Goal: Task Accomplishment & Management: Manage account settings

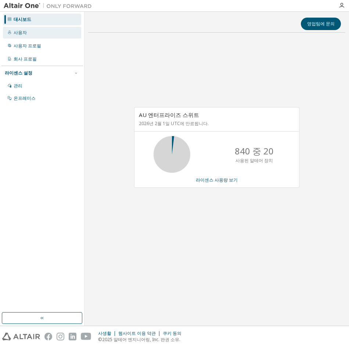
click at [27, 29] on div "사용자" at bounding box center [42, 33] width 78 height 12
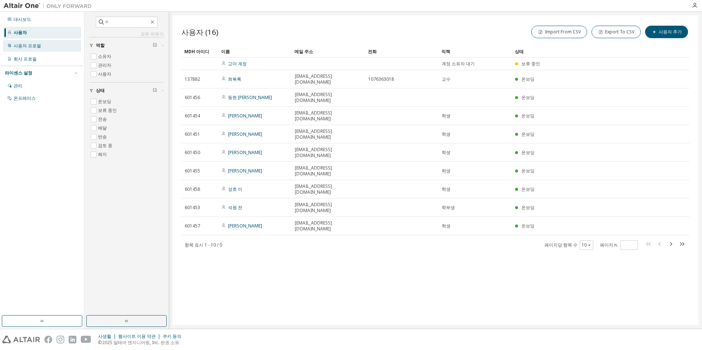
click at [28, 43] on div "사용자 프로필" at bounding box center [28, 46] width 28 height 6
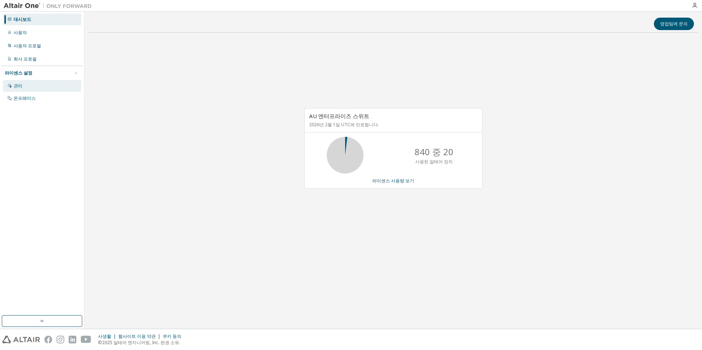
click at [35, 84] on div "관리" at bounding box center [42, 86] width 78 height 12
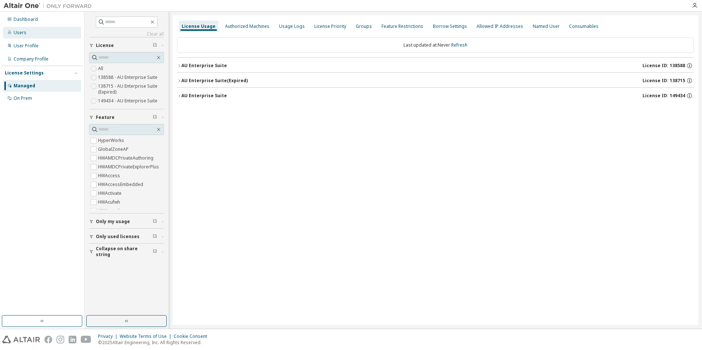
click at [28, 32] on div "Users" at bounding box center [42, 33] width 78 height 12
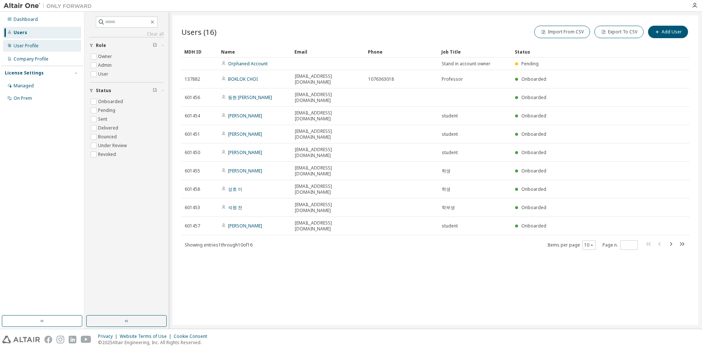
click at [33, 43] on div "User Profile" at bounding box center [26, 46] width 25 height 6
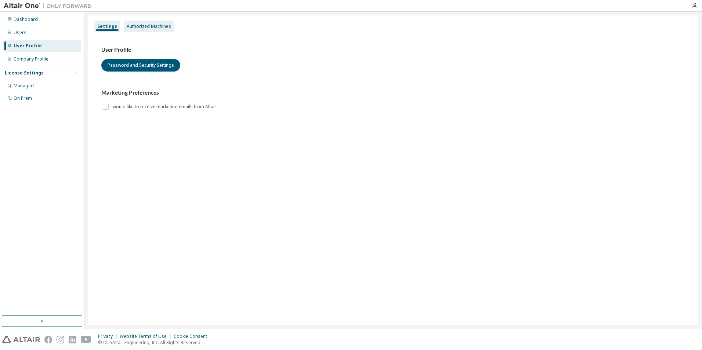
click at [147, 30] on div "Authorized Machines" at bounding box center [149, 27] width 50 height 12
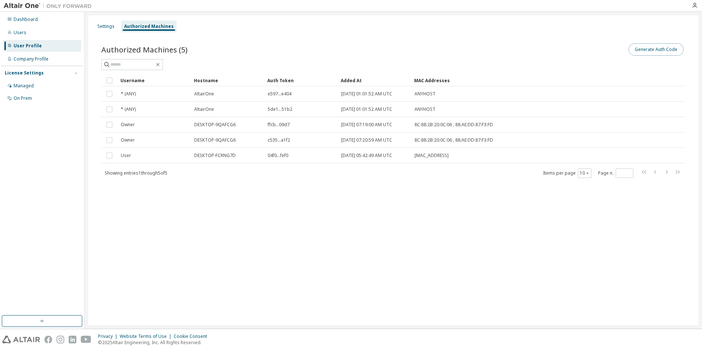
click at [652, 52] on button "Generate Auth Code" at bounding box center [656, 49] width 55 height 12
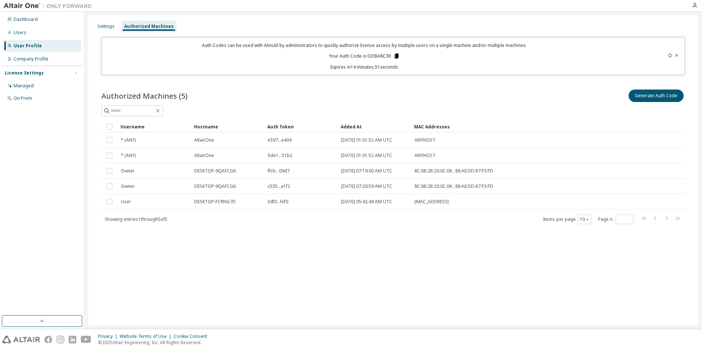
click at [397, 56] on icon at bounding box center [397, 56] width 4 height 5
